Goal: Task Accomplishment & Management: Use online tool/utility

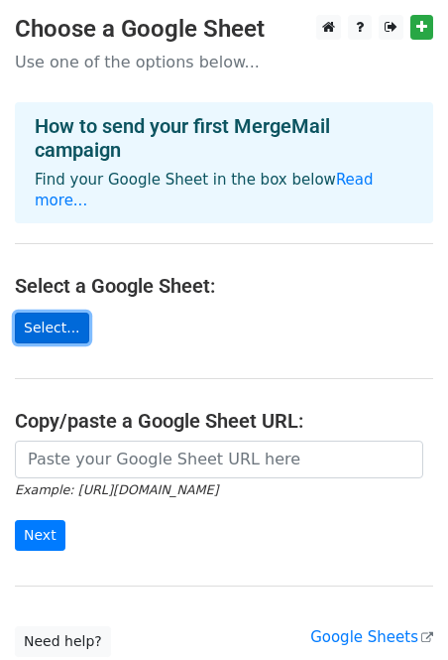
click at [41, 313] on link "Select..." at bounding box center [52, 328] width 74 height 31
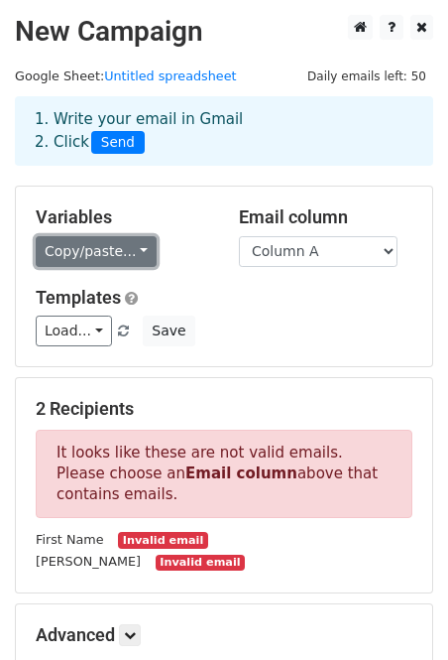
click at [118, 255] on link "Copy/paste..." at bounding box center [96, 251] width 121 height 31
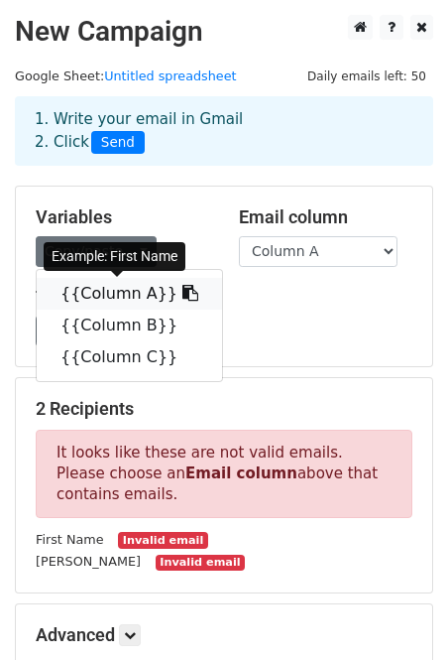
click at [132, 299] on link "{{Column A}}" at bounding box center [130, 294] width 186 height 32
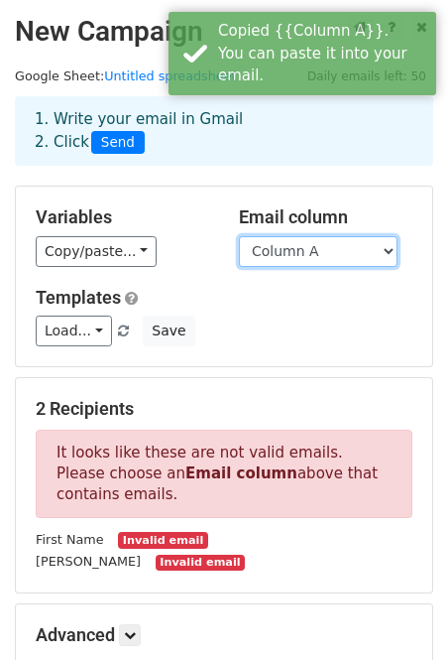
click at [353, 260] on select "Column A Column B Column C" at bounding box center [318, 251] width 159 height 31
click at [239, 236] on select "Column A Column B Column C" at bounding box center [318, 251] width 159 height 31
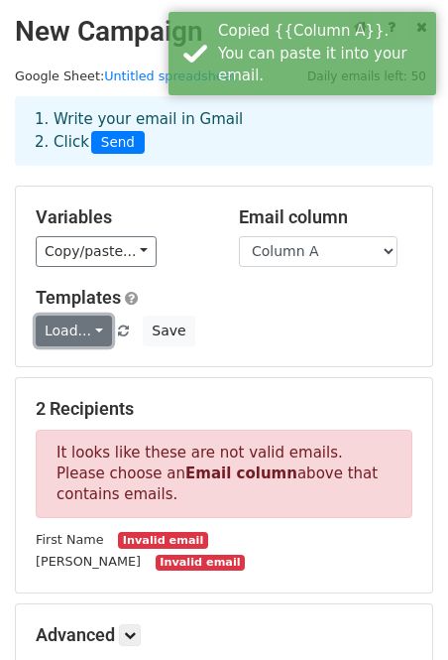
click at [105, 328] on link "Load..." at bounding box center [74, 330] width 76 height 31
click at [220, 300] on h5 "Templates" at bounding box center [224, 298] width 377 height 22
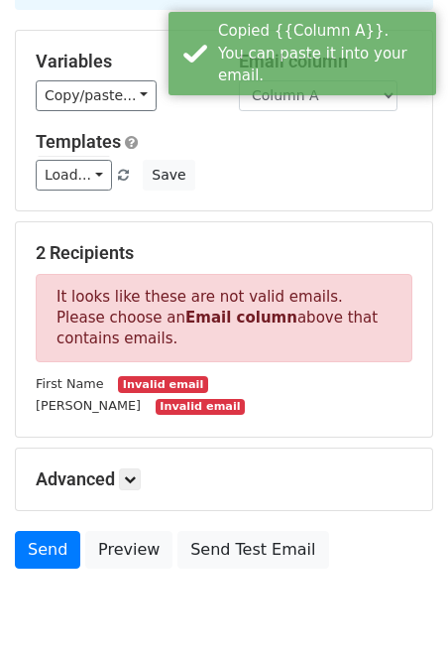
scroll to position [193, 0]
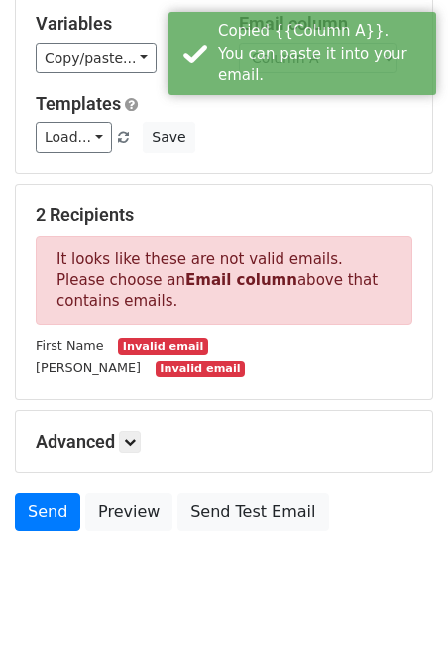
click at [160, 331] on div "2 Recipients It looks like these are not valid emails. Please choose an Email c…" at bounding box center [224, 291] width 377 height 175
click at [141, 360] on div "Lucy Invalid email" at bounding box center [224, 367] width 407 height 23
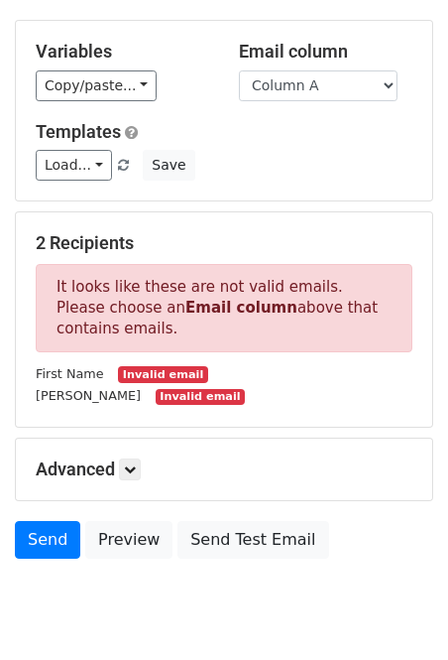
scroll to position [233, 0]
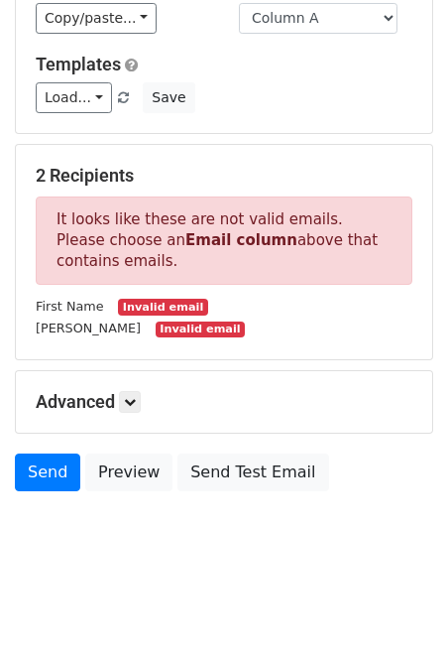
click at [122, 399] on h5 "Advanced" at bounding box center [224, 402] width 377 height 22
click at [136, 400] on icon at bounding box center [130, 402] width 12 height 12
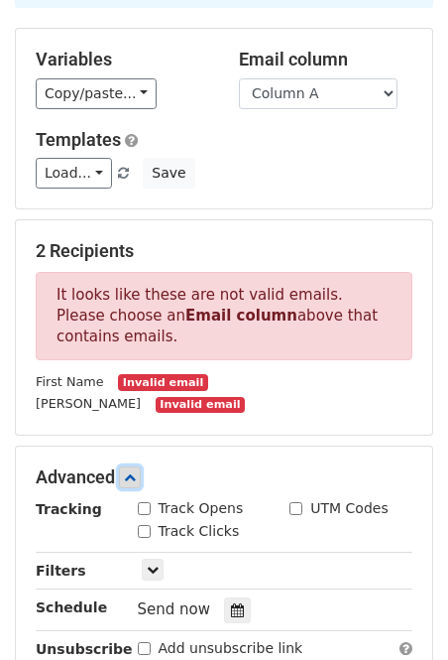
scroll to position [136, 0]
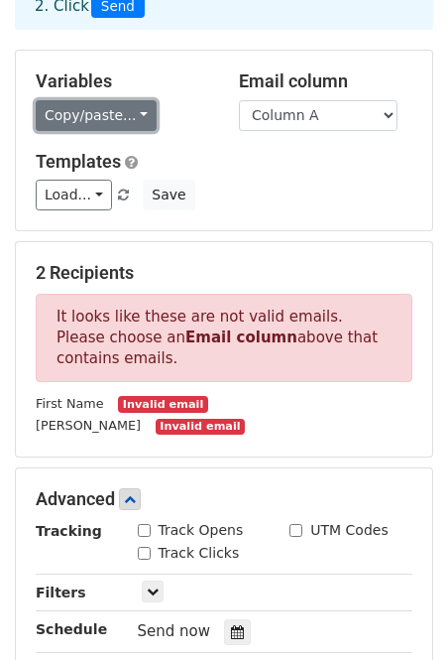
click at [101, 119] on link "Copy/paste..." at bounding box center [96, 115] width 121 height 31
